Goal: Information Seeking & Learning: Learn about a topic

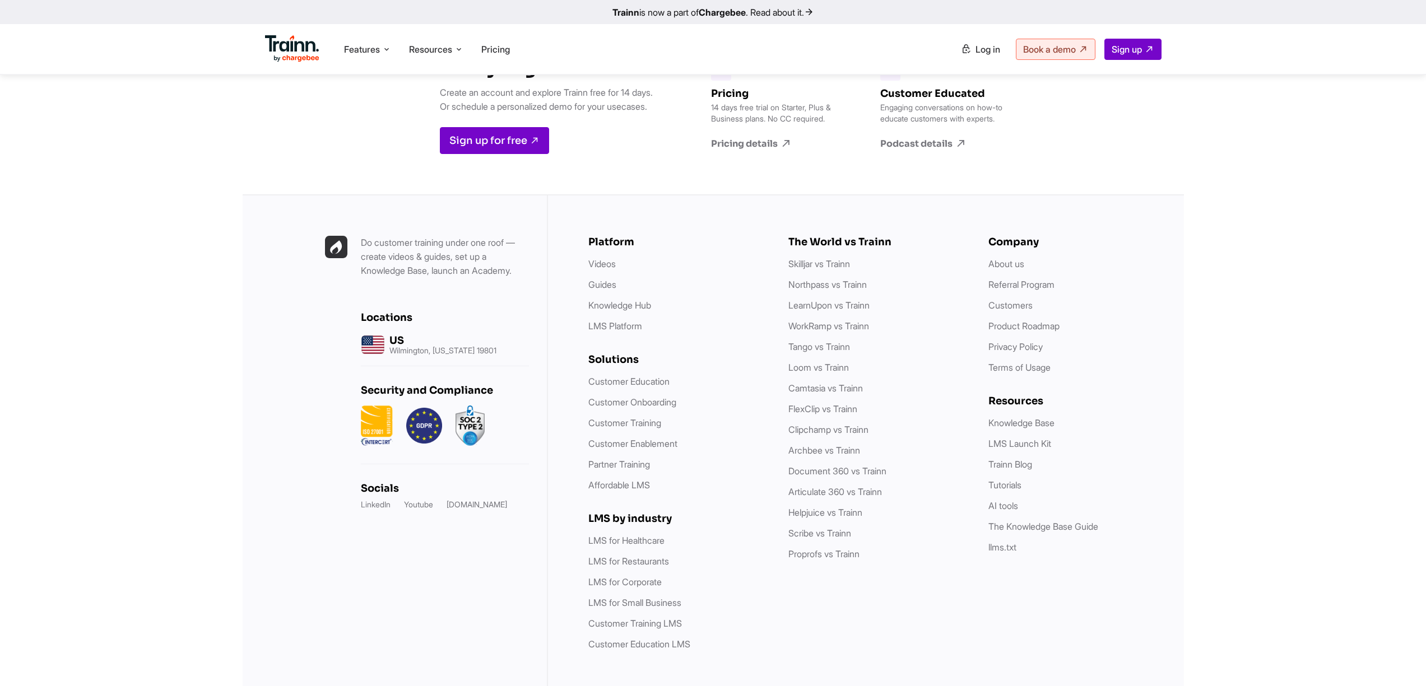
scroll to position [3394, 0]
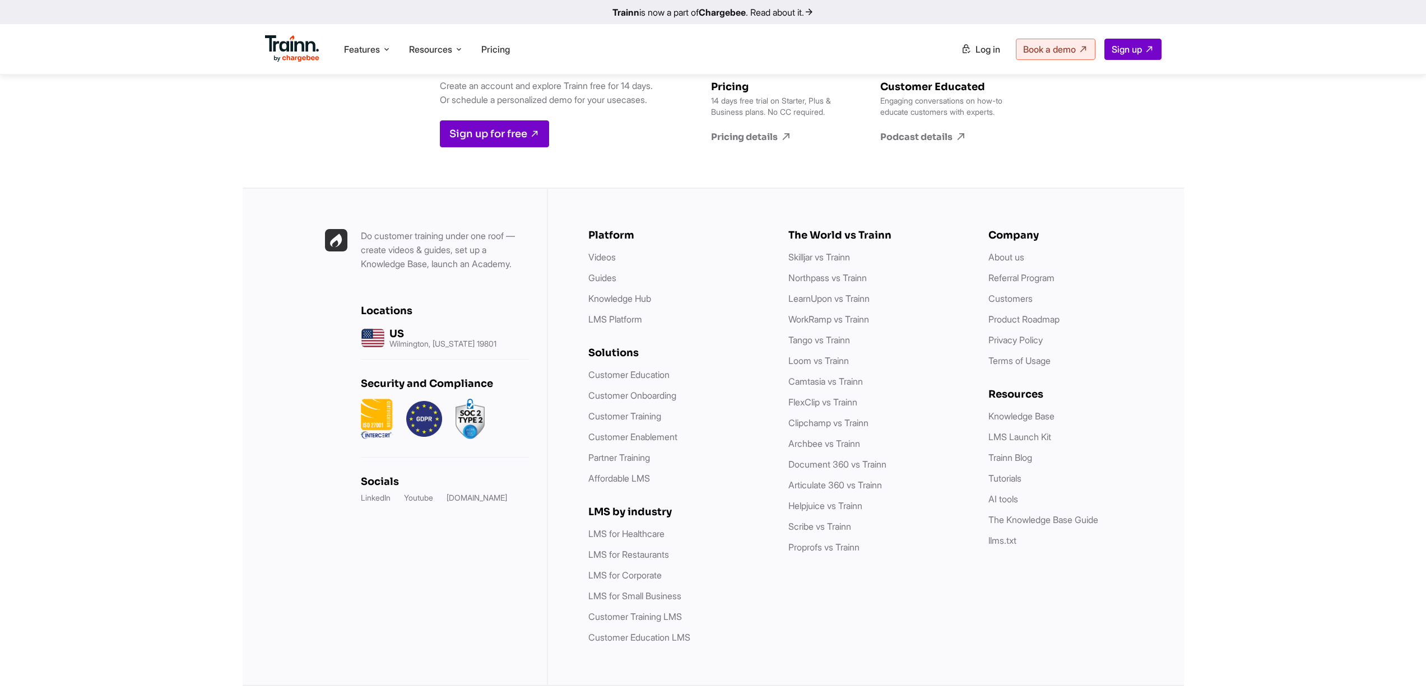
click at [774, 12] on link "Trainn is now a part of Chargebee . Read about it." at bounding box center [713, 12] width 1426 height 24
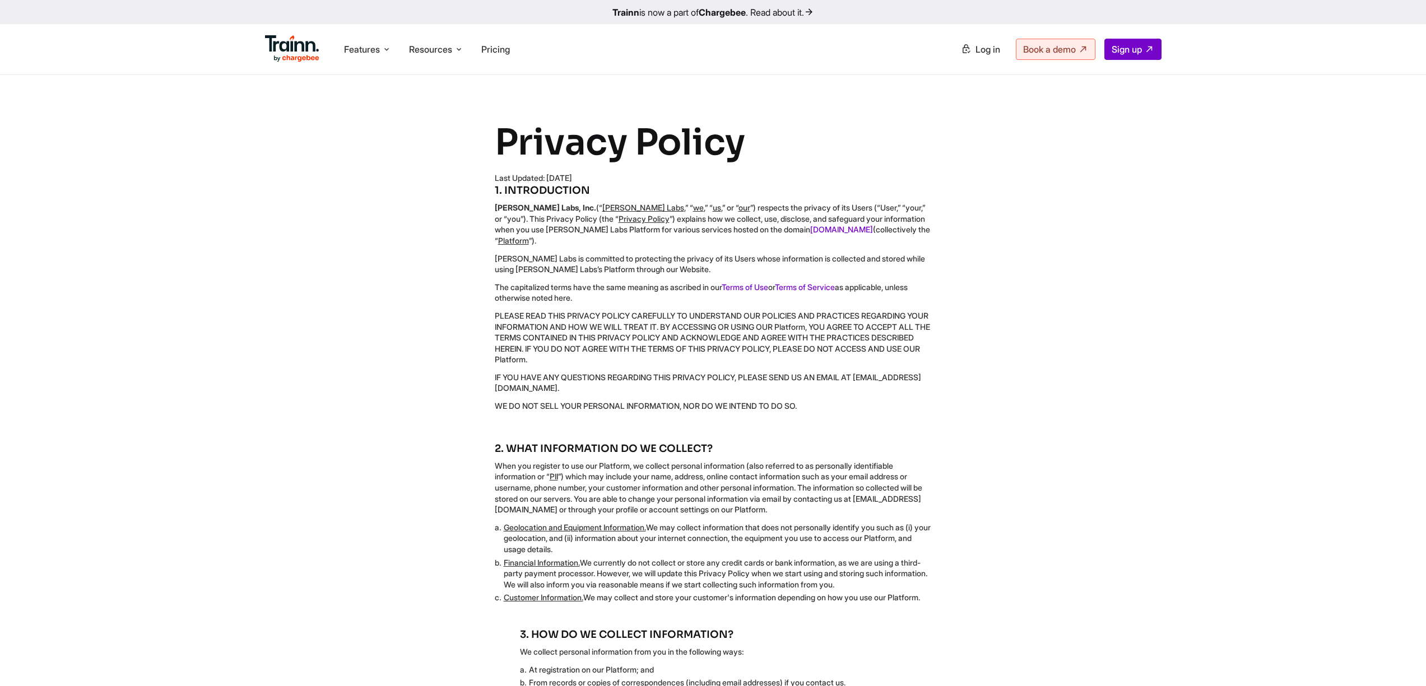
click at [995, 310] on div "Privacy Policy Last Updated: [DATE] 1. INTRODUCTION [PERSON_NAME] Labs, Inc. (“…" at bounding box center [713, 269] width 580 height 299
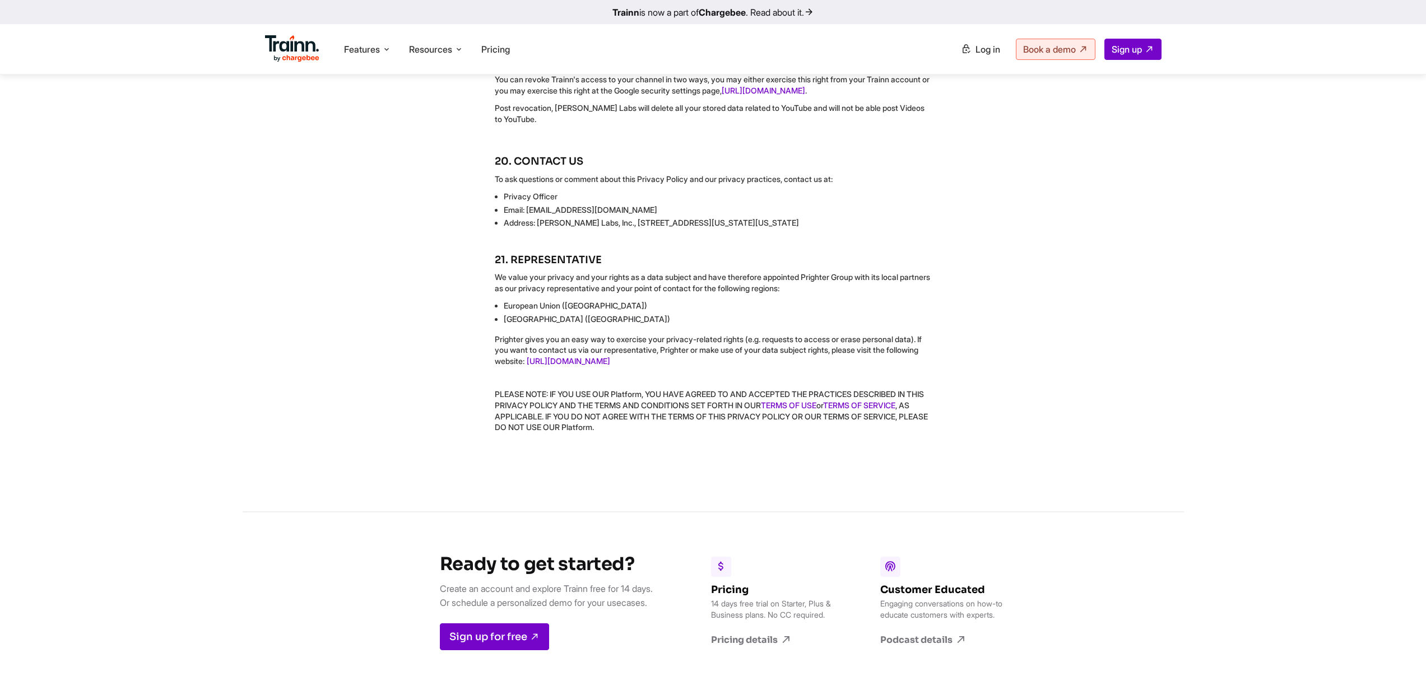
scroll to position [6006, 0]
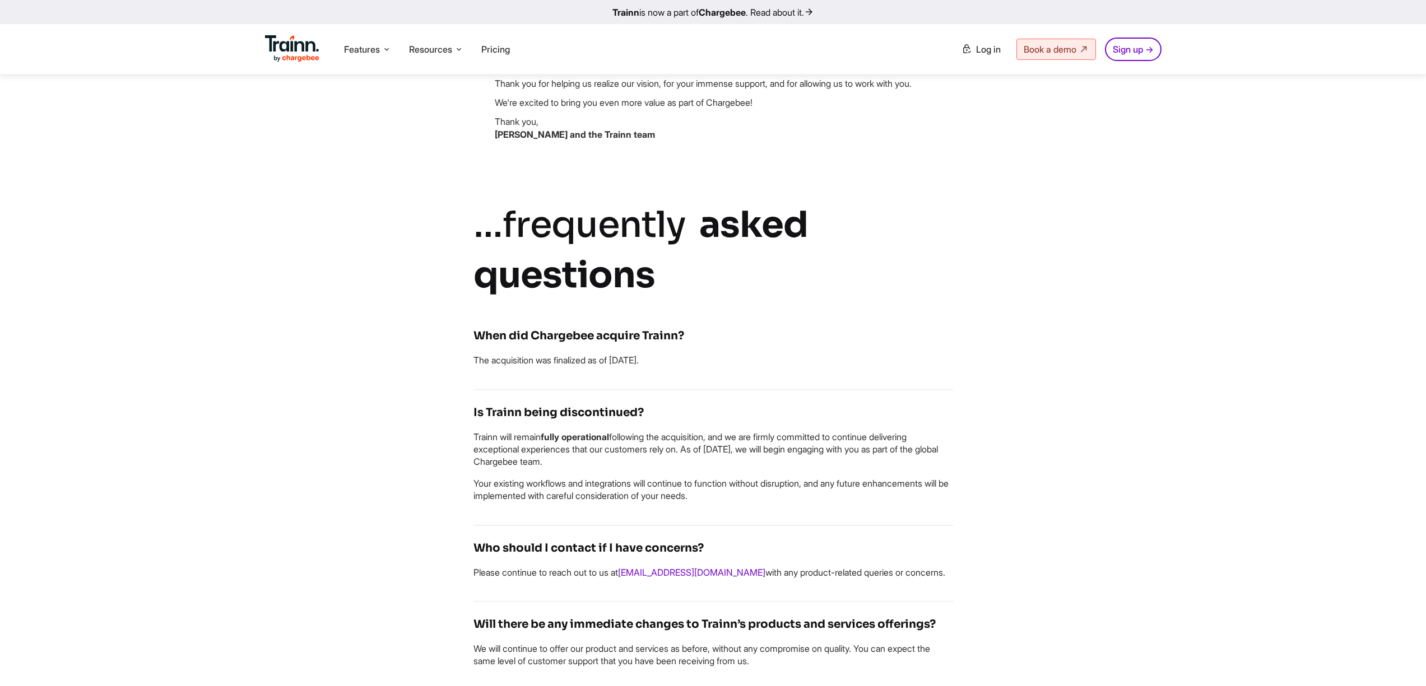
scroll to position [403, 0]
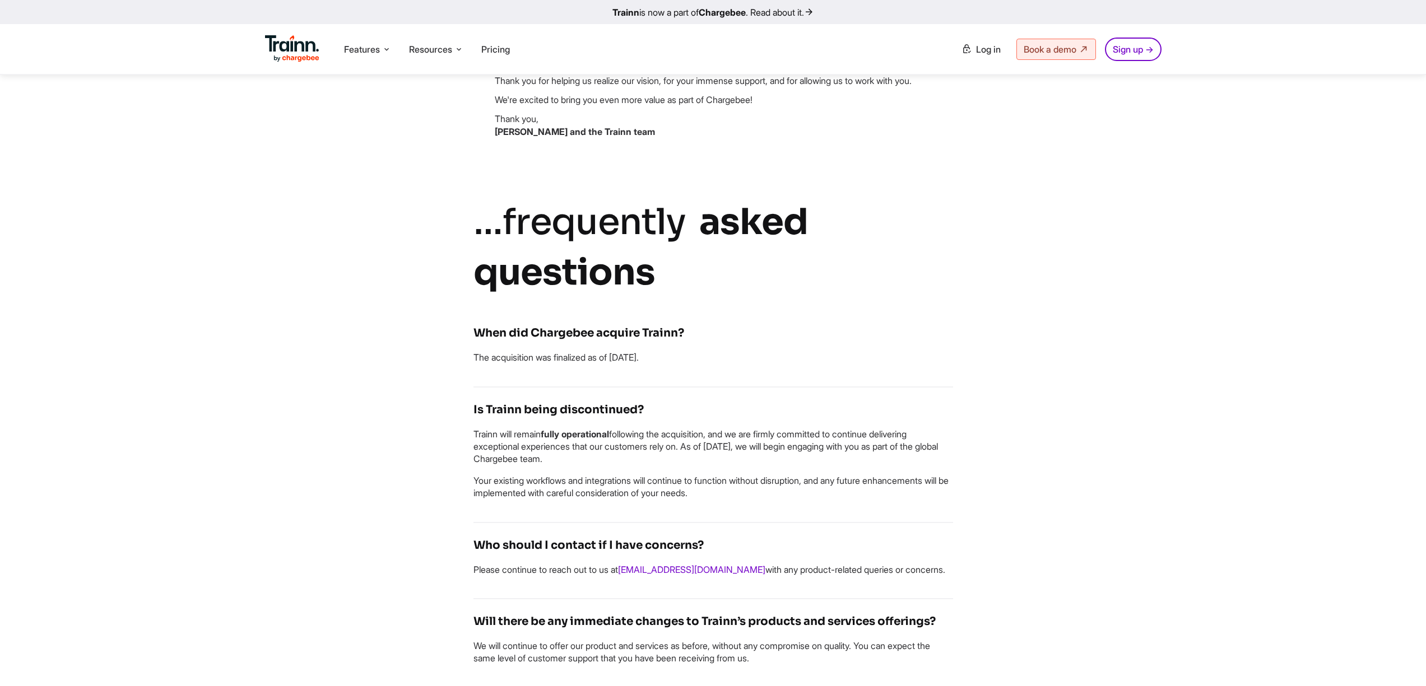
click at [1062, 383] on div "Trainn Has Been Acquired by Chargebee Exciting news: Trainn has been acquired b…" at bounding box center [713, 494] width 807 height 1554
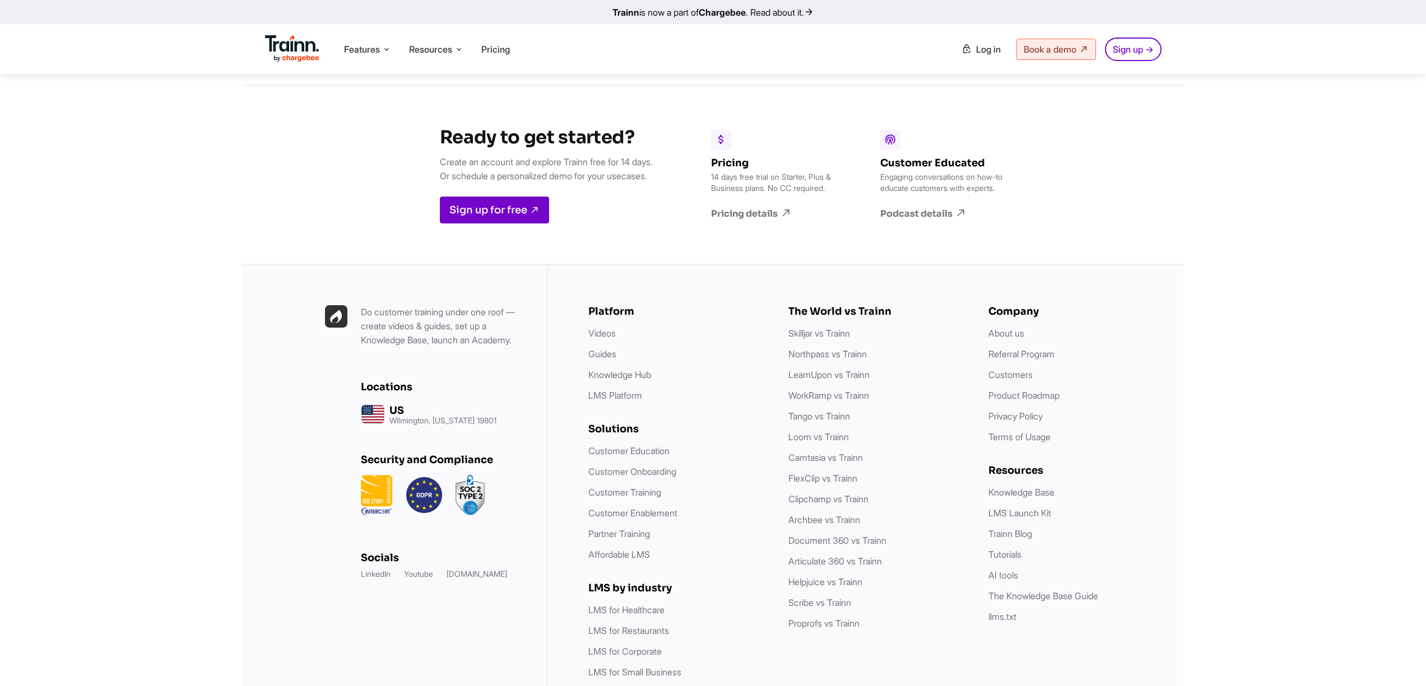
click at [1286, 516] on div "Ready to get started? Create an account and explore Trainn free for 14 days. Or…" at bounding box center [713, 424] width 1426 height 678
